Goal: Task Accomplishment & Management: Use online tool/utility

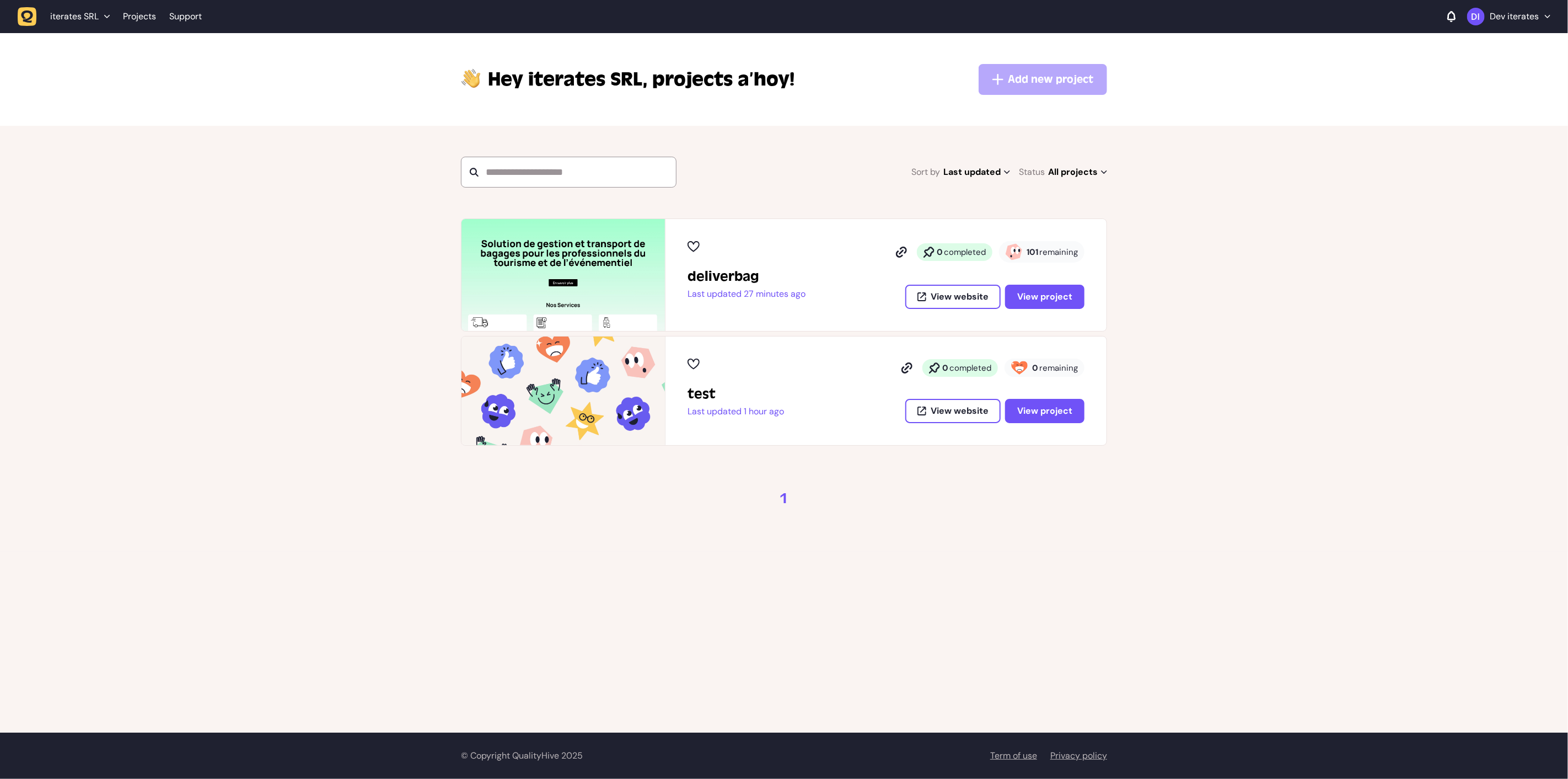
click at [1525, 9] on button "Dev iterates" at bounding box center [1508, 16] width 83 height 18
click at [1498, 88] on button "Log out" at bounding box center [1508, 86] width 66 height 11
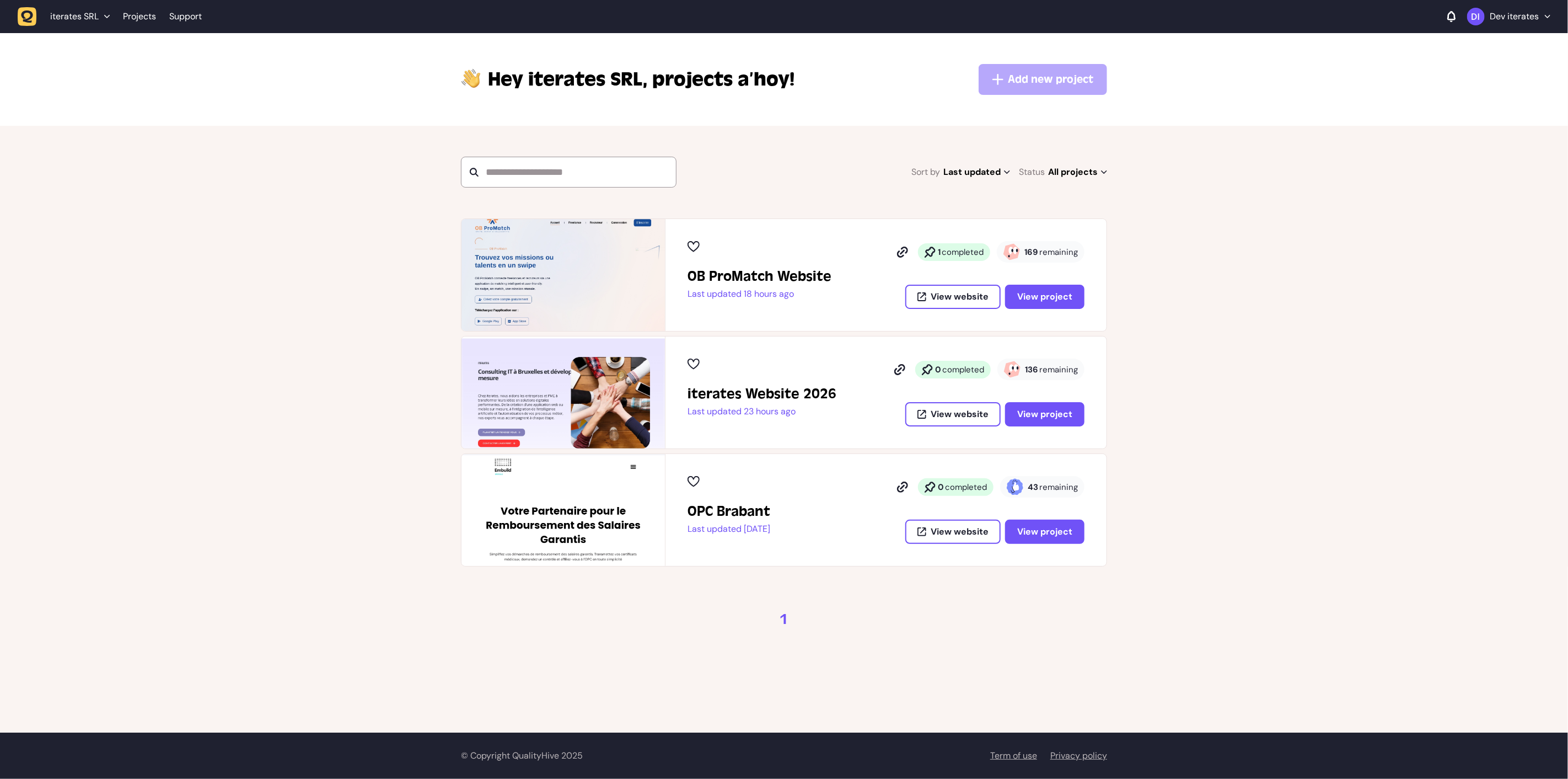
click at [1515, 26] on div "iterates SRL Projects Support Dev iterates" at bounding box center [784, 16] width 1533 height 20
click at [1517, 25] on div "iterates SRL Projects Support Dev iterates" at bounding box center [784, 16] width 1533 height 20
click at [1523, 20] on p "Dev iterates" at bounding box center [1515, 16] width 49 height 11
click at [1479, 91] on button "Log out" at bounding box center [1508, 86] width 66 height 11
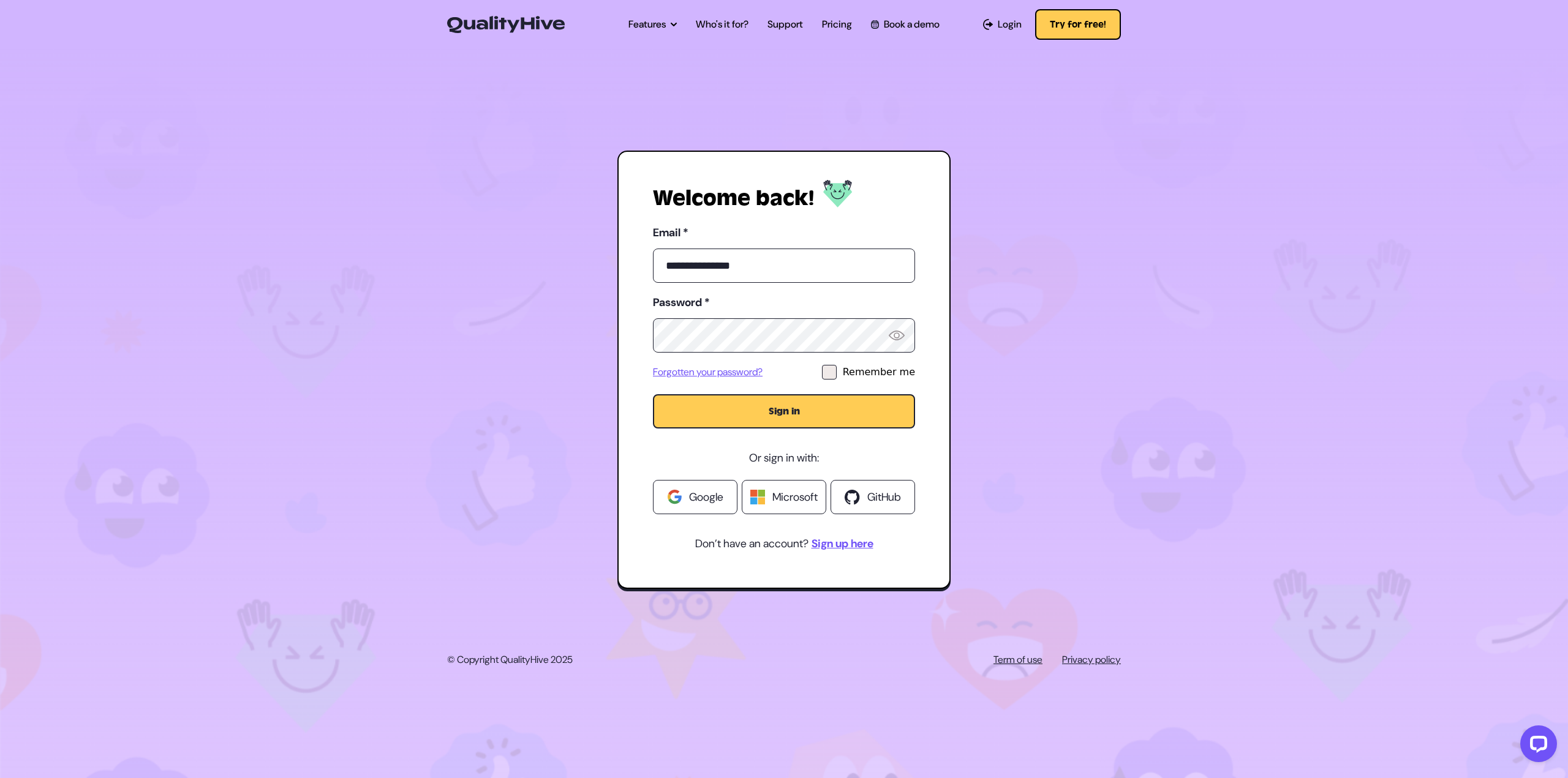
type input "**********"
click at [836, 419] on button "Sign in" at bounding box center [784, 411] width 262 height 35
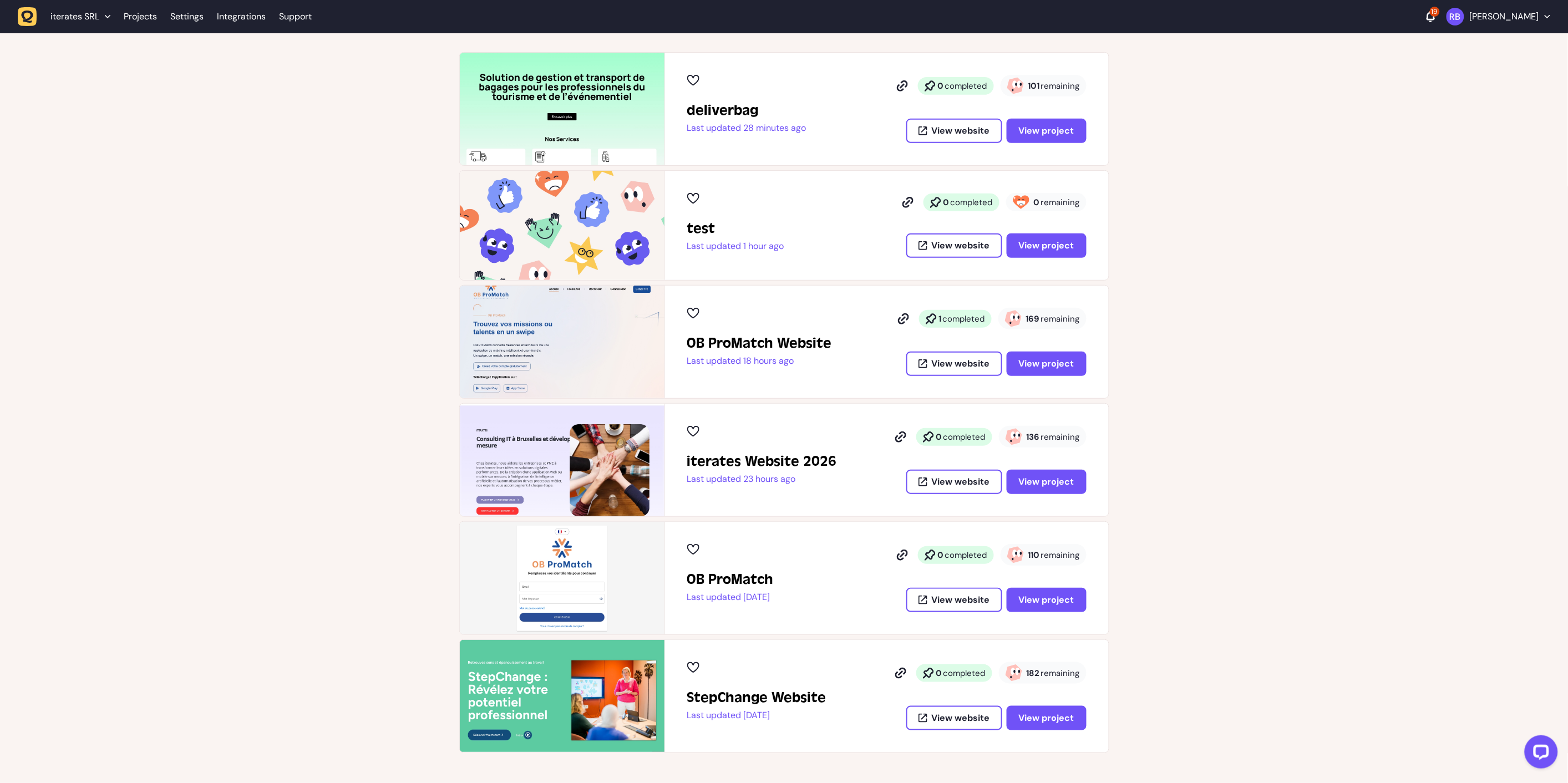
scroll to position [185, 0]
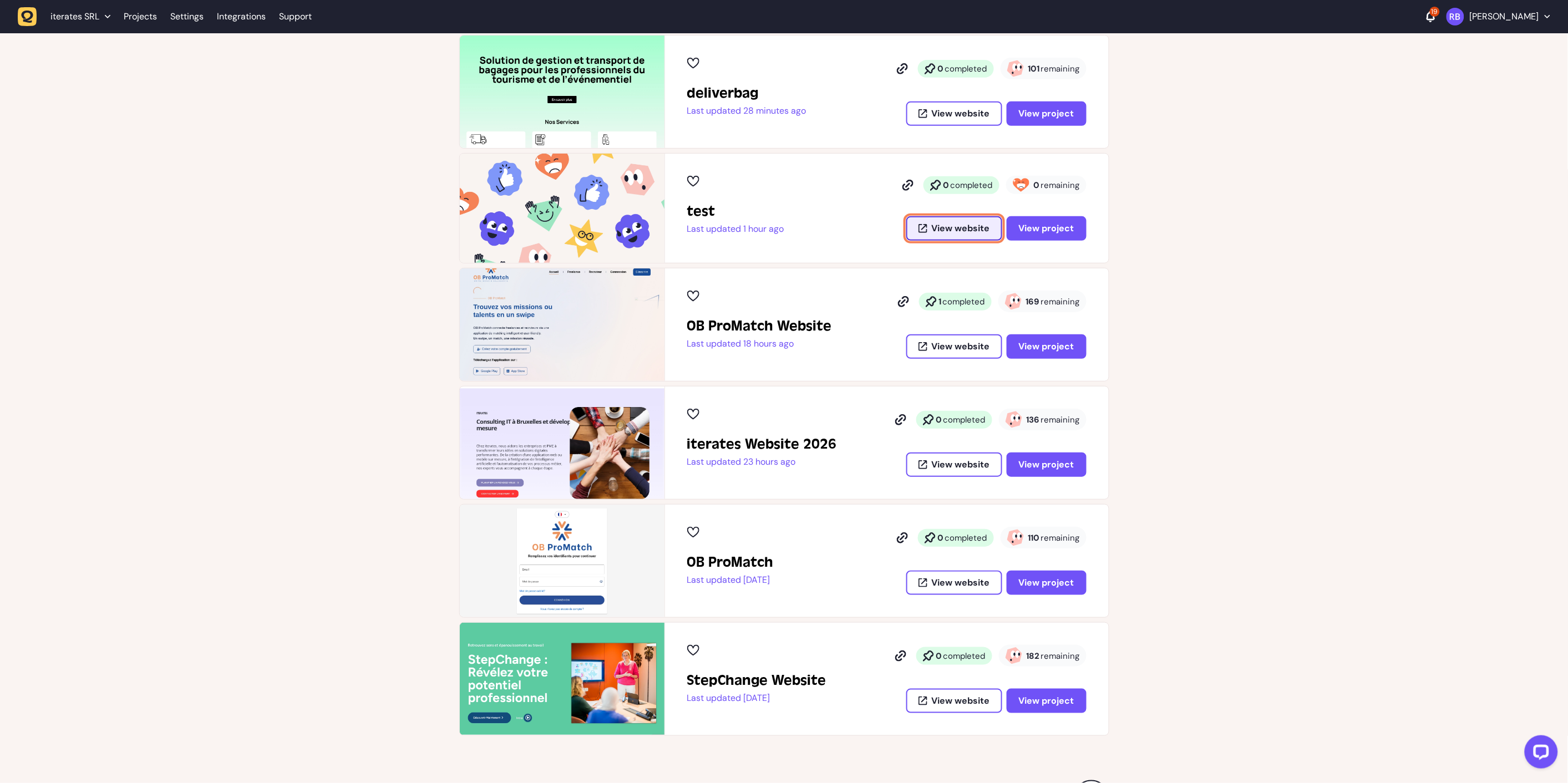
click at [930, 226] on button "View website" at bounding box center [954, 229] width 96 height 25
click at [1015, 461] on button "View project" at bounding box center [1046, 464] width 80 height 25
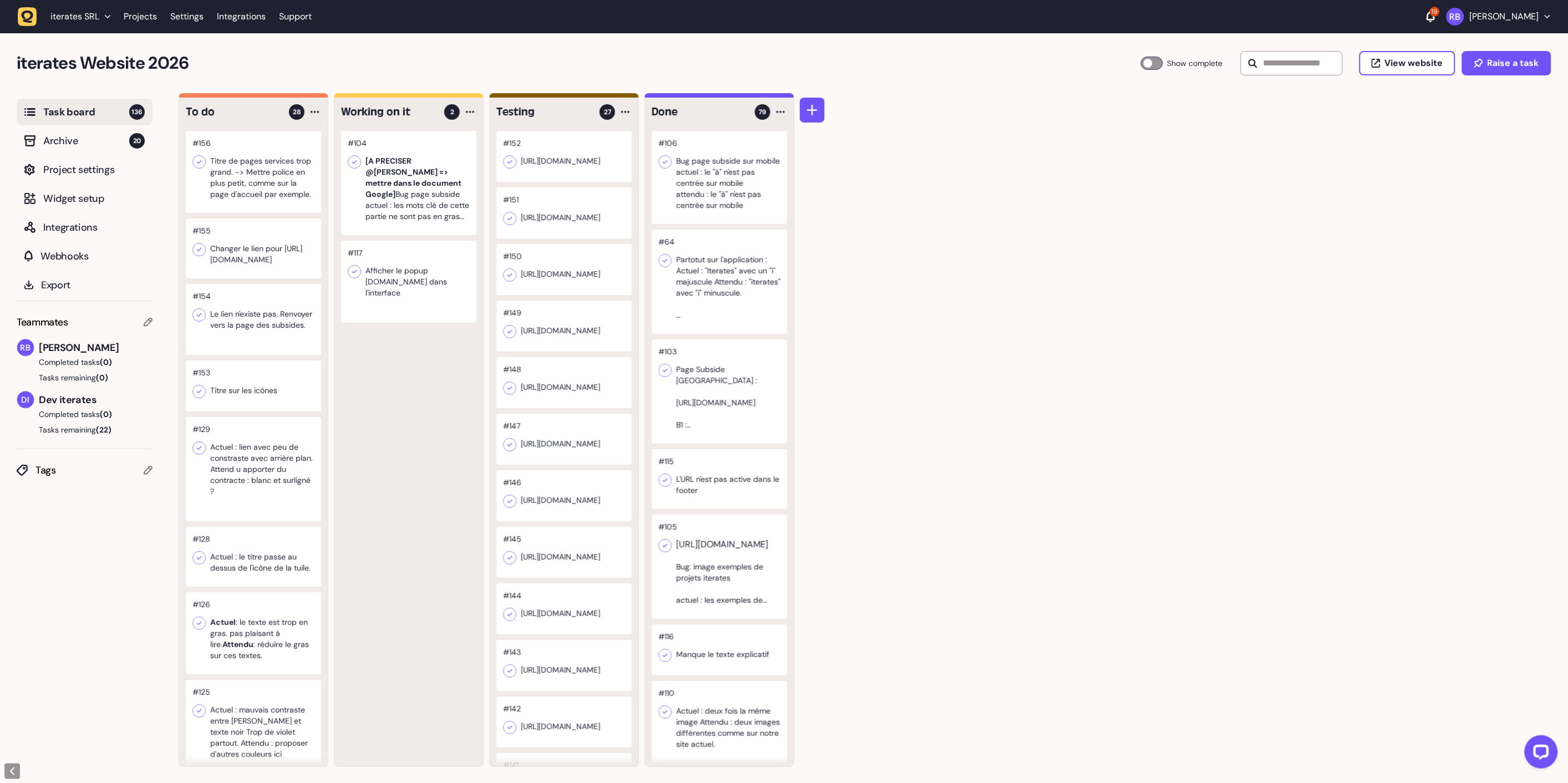
click at [357, 400] on div "#104 [A PRECISER @DANIEL => mettre dans le document Google] Bug page subside ac…" at bounding box center [409, 448] width 148 height 635
click at [416, 165] on div at bounding box center [409, 182] width 136 height 104
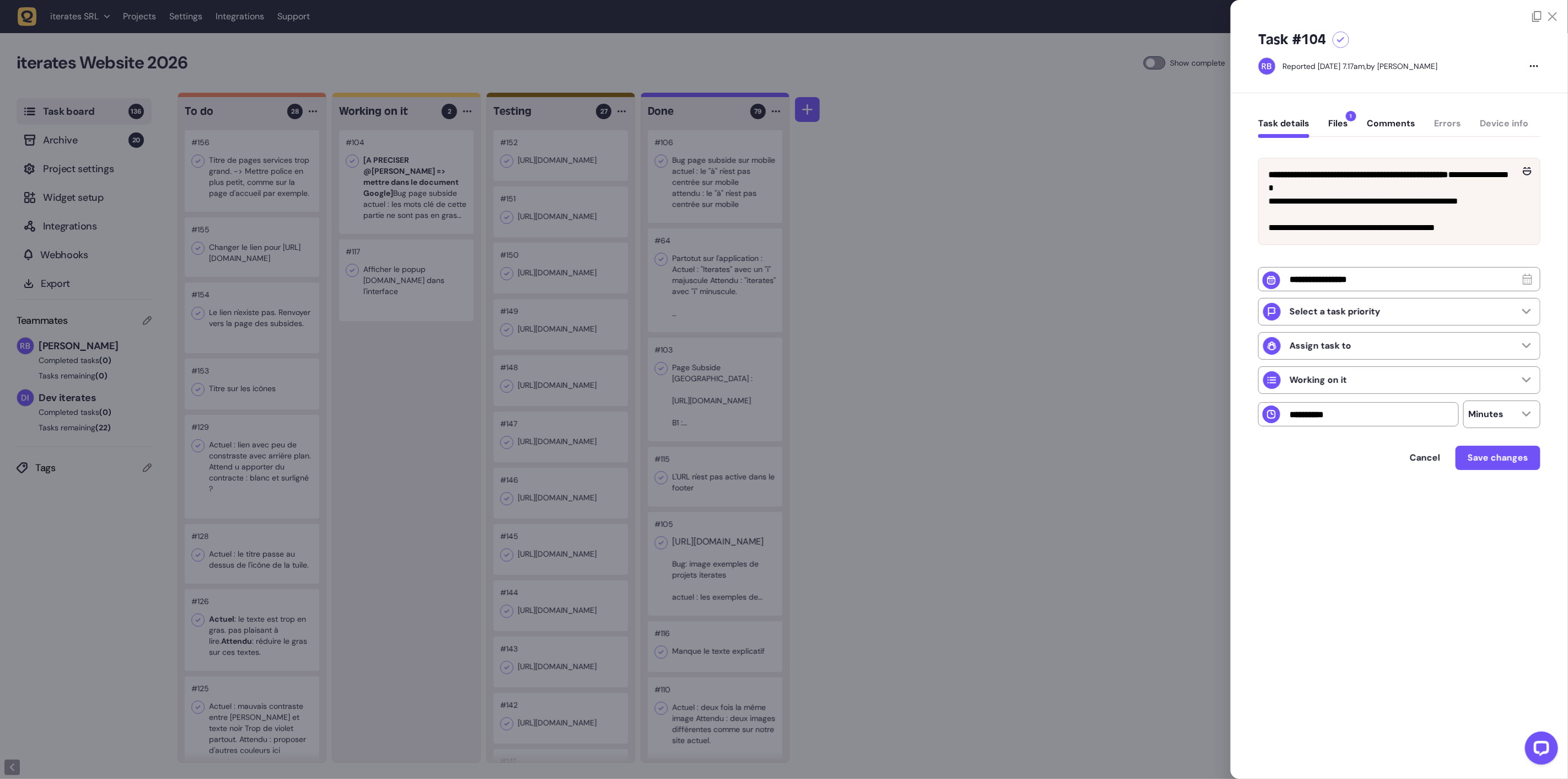
click at [1539, 17] on icon at bounding box center [1537, 16] width 9 height 11
click at [1005, 222] on div at bounding box center [784, 390] width 1568 height 779
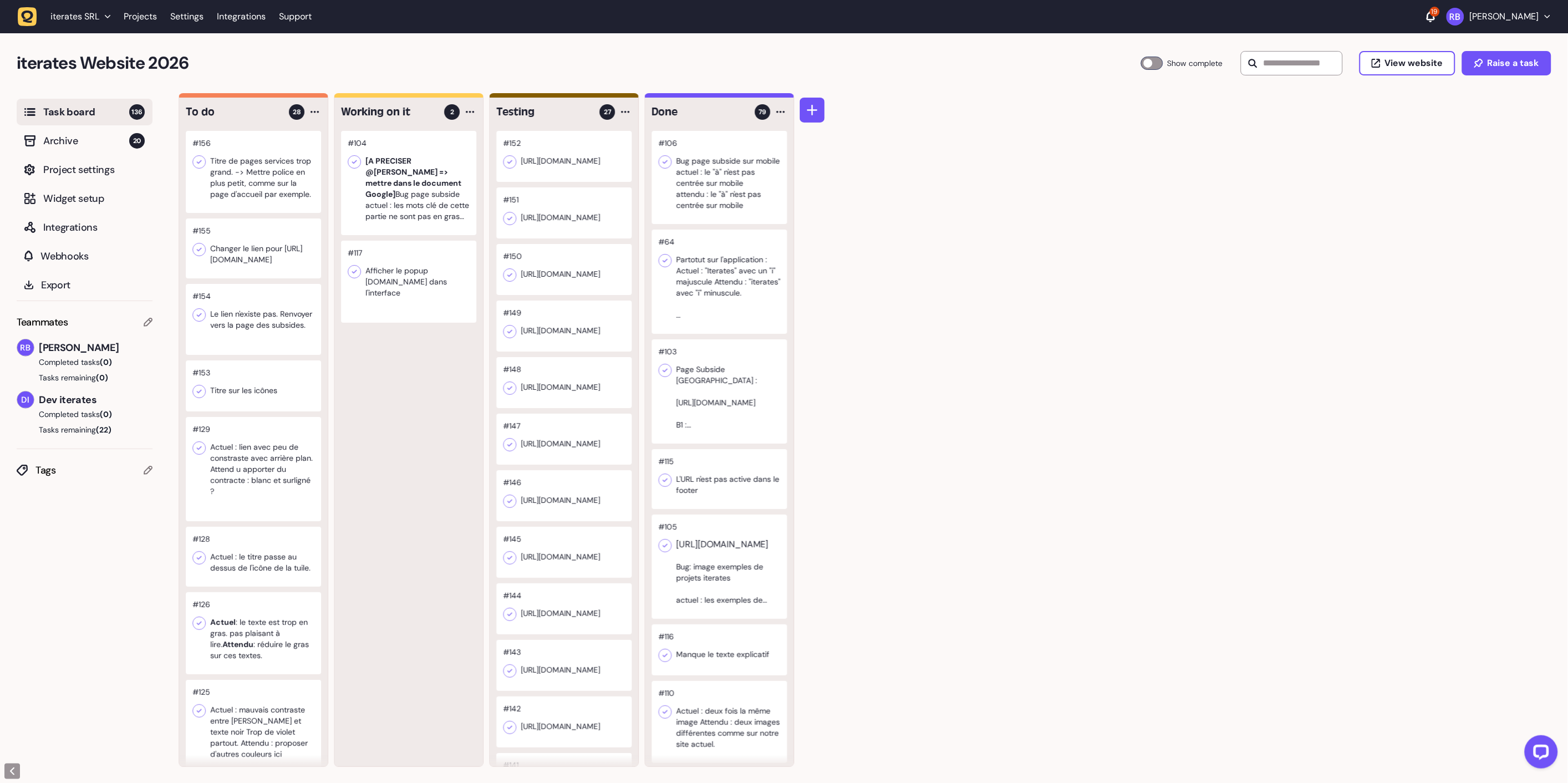
click at [2, 12] on header "iterates SRL Projects Settings Integrations Support 19 Rodolphe Balay" at bounding box center [784, 16] width 1568 height 33
click at [16, 14] on header "iterates SRL Projects Settings Integrations Support 19 Rodolphe Balay" at bounding box center [784, 16] width 1568 height 33
click at [21, 17] on icon "button" at bounding box center [27, 17] width 20 height 20
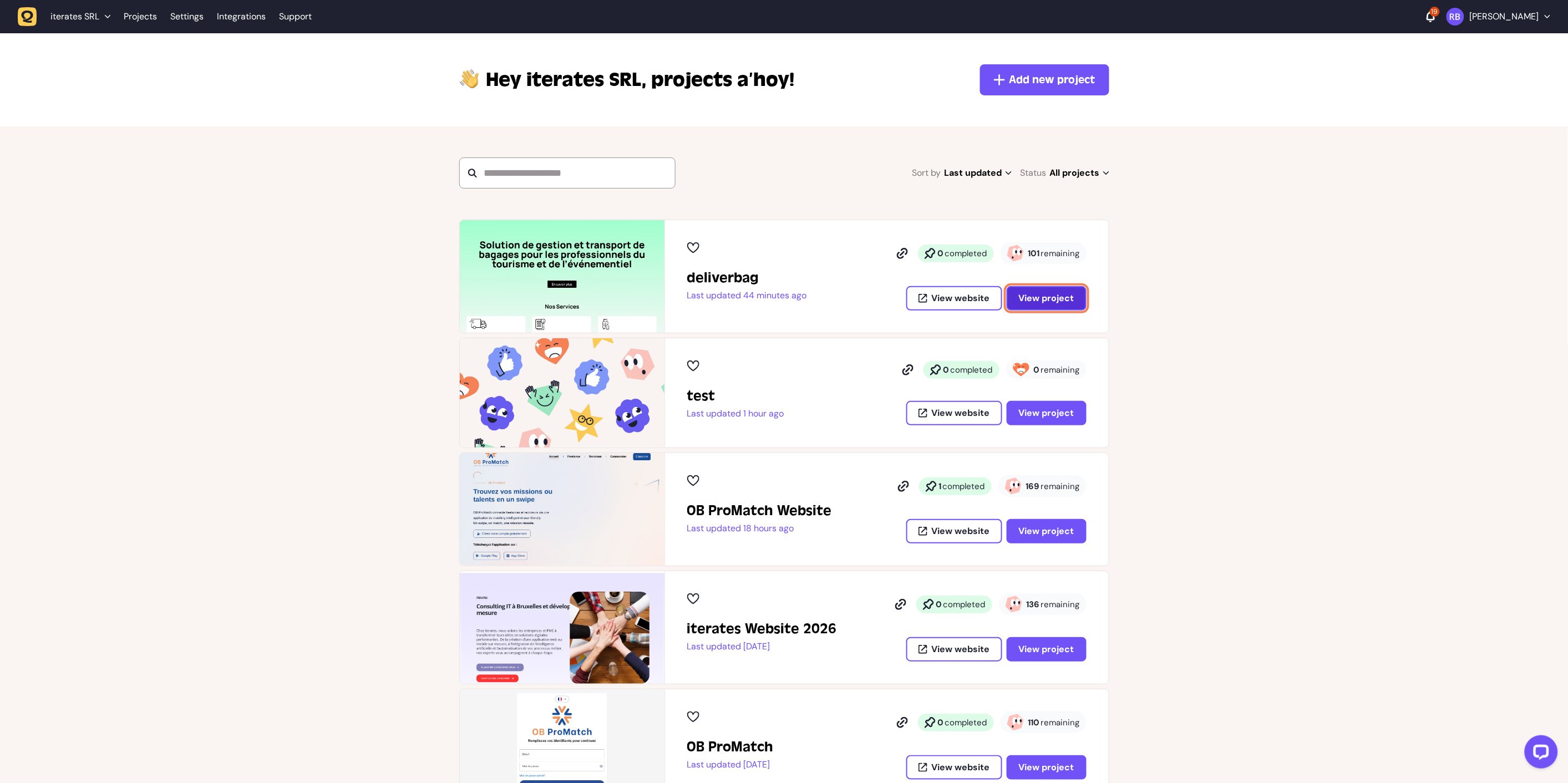
click at [1065, 296] on span "View project" at bounding box center [1046, 298] width 55 height 9
